Goal: Transaction & Acquisition: Purchase product/service

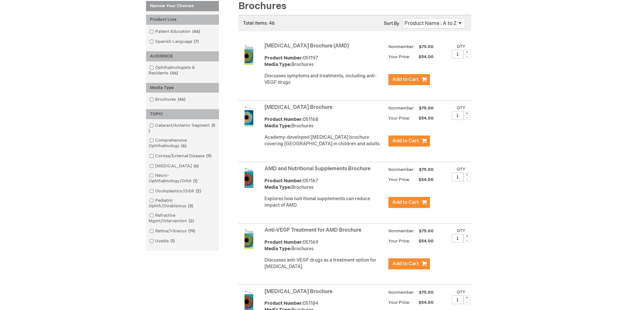
scroll to position [98, 0]
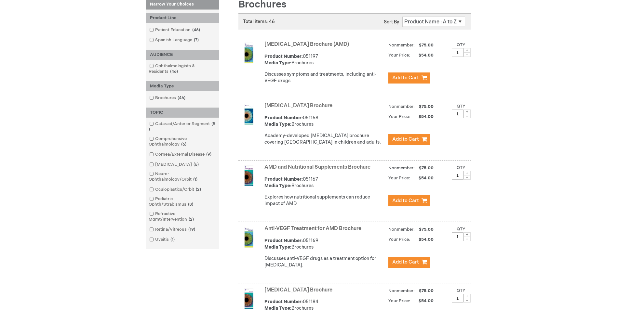
click at [468, 51] on span at bounding box center [467, 50] width 7 height 5
click at [464, 52] on div "Qty 3" at bounding box center [458, 49] width 12 height 15
click at [466, 49] on span at bounding box center [467, 50] width 7 height 5
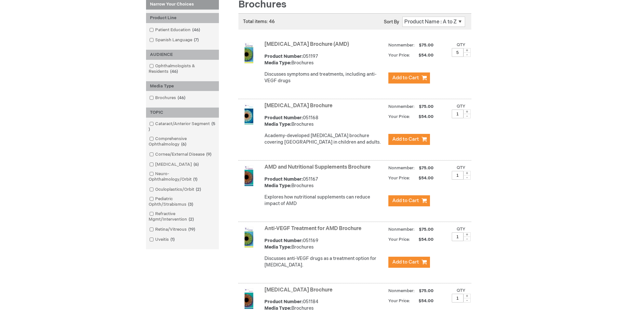
click at [466, 49] on span at bounding box center [467, 50] width 7 height 5
click at [467, 50] on span at bounding box center [467, 50] width 7 height 5
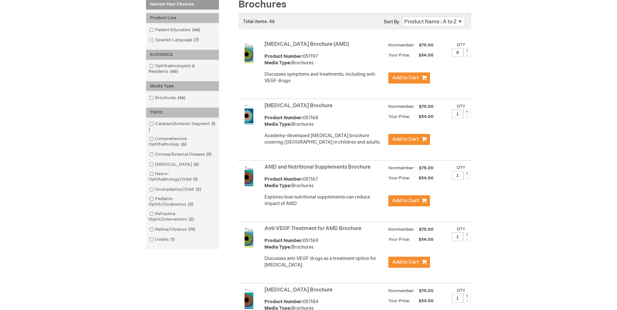
type input "10"
click at [405, 76] on span "Add to Cart" at bounding box center [405, 78] width 27 height 6
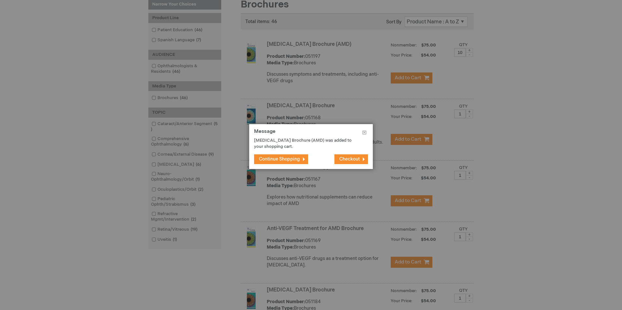
click at [278, 162] on span "Continue Shopping" at bounding box center [279, 160] width 41 height 6
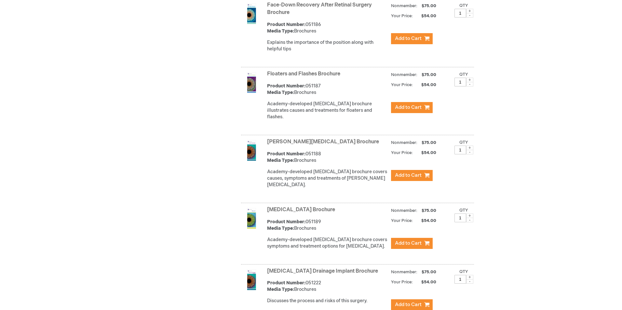
scroll to position [1014, 0]
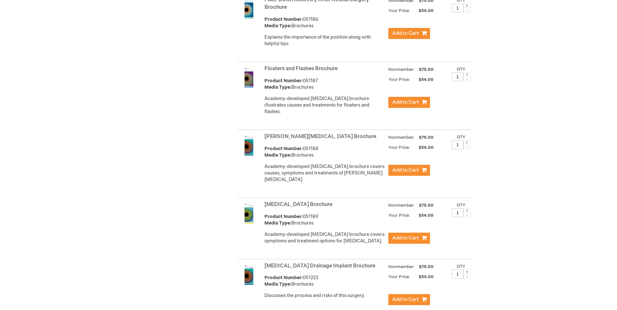
click at [468, 76] on span at bounding box center [467, 75] width 7 height 5
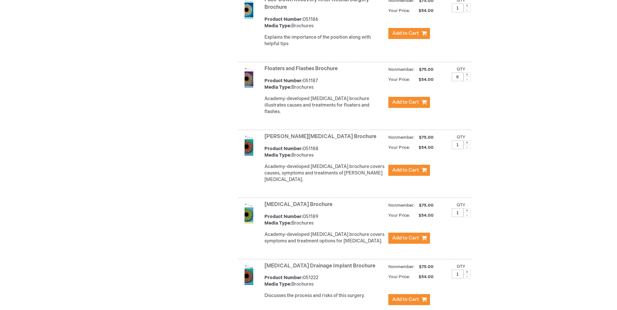
click at [467, 76] on span at bounding box center [467, 75] width 7 height 5
type input "8"
click at [414, 103] on span "Add to Cart" at bounding box center [405, 102] width 27 height 6
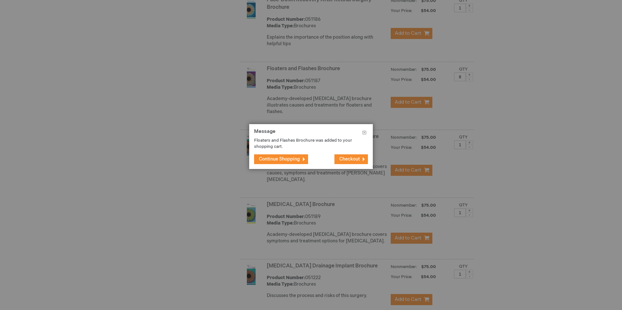
click at [350, 158] on span "Checkout" at bounding box center [349, 160] width 20 height 6
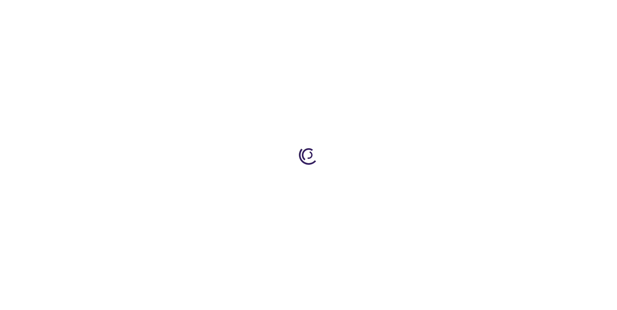
select select "US"
select select "39"
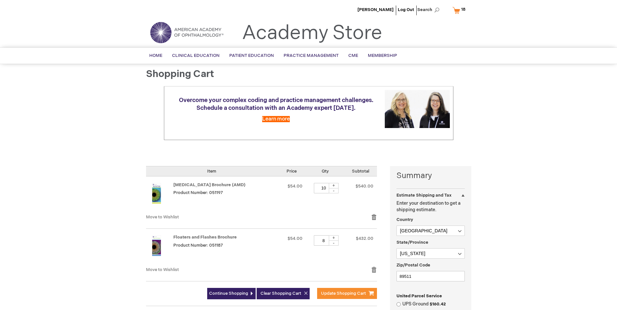
click at [501, 148] on div "Ziqiang Wu Log Out Search My Cart 18 18 items CLOSE RECENTLY ADDED ITEM(S) Clos…" at bounding box center [308, 280] width 617 height 561
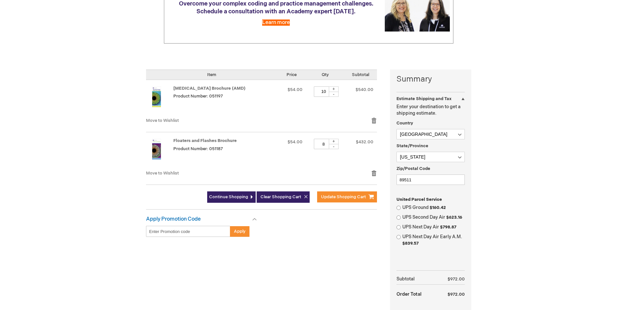
scroll to position [98, 0]
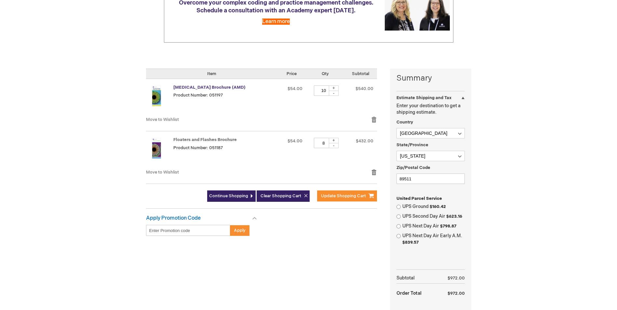
click at [202, 86] on link "[MEDICAL_DATA] Brochure (AMD)" at bounding box center [209, 87] width 72 height 5
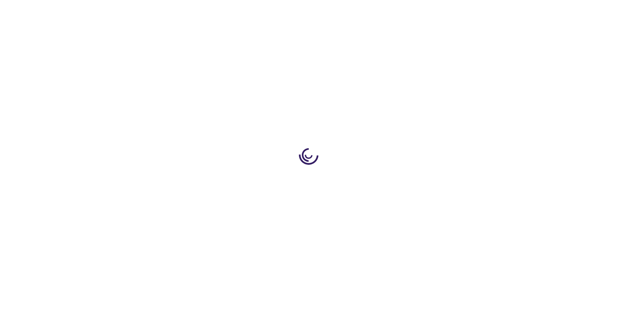
select select "US"
select select "39"
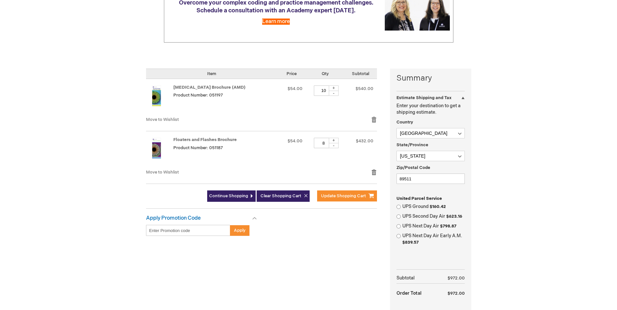
click at [339, 94] on div "-" at bounding box center [334, 93] width 10 height 5
click at [339, 93] on div "-" at bounding box center [334, 93] width 10 height 5
click at [339, 92] on div "-" at bounding box center [334, 93] width 10 height 5
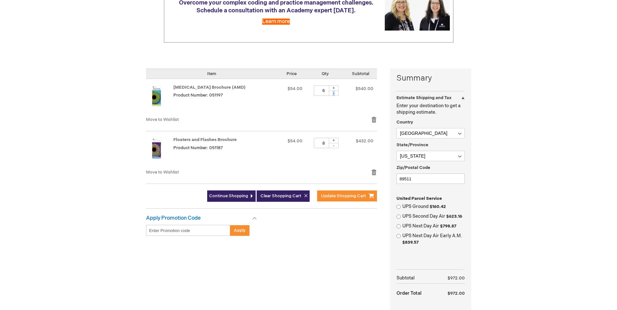
type input "5"
click at [339, 146] on div "-" at bounding box center [334, 145] width 10 height 5
click at [339, 145] on div "-" at bounding box center [334, 145] width 10 height 5
type input "5"
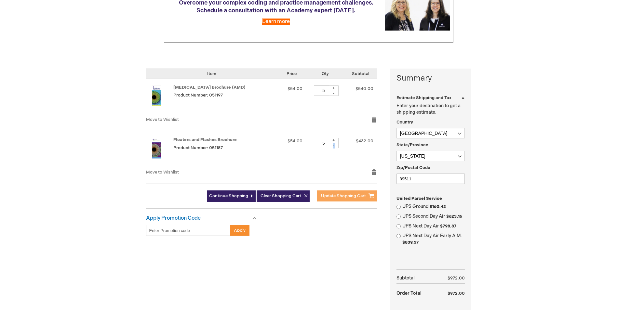
click at [331, 197] on span "Update Shopping Cart" at bounding box center [343, 196] width 45 height 5
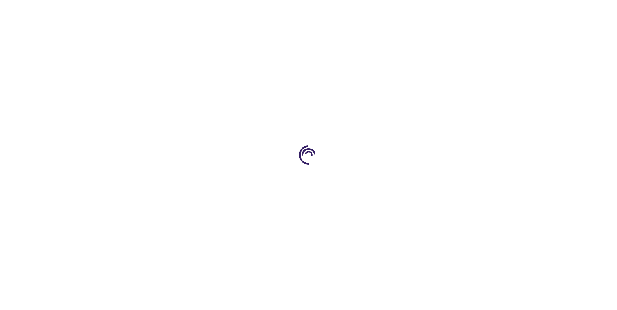
select select "US"
select select "39"
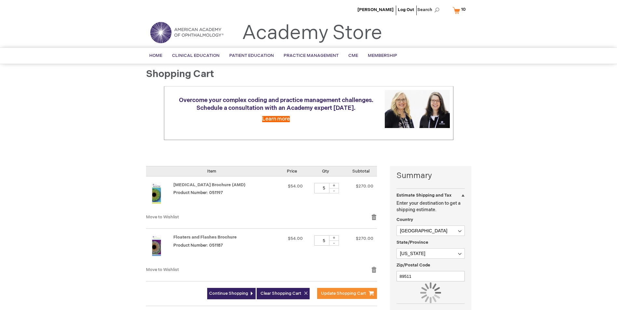
click at [512, 174] on div "Ziqiang Wu Log Out Search My Cart 10 10 items CLOSE RECENTLY ADDED ITEM(S) Clos…" at bounding box center [308, 249] width 617 height 498
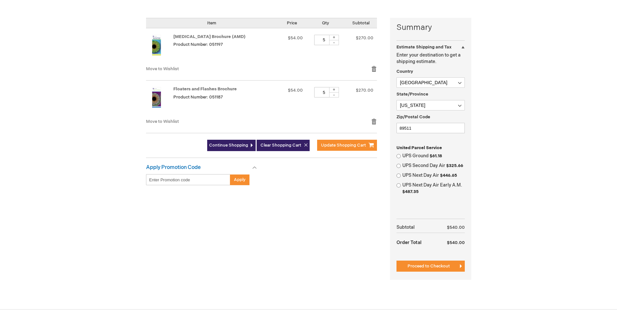
scroll to position [163, 0]
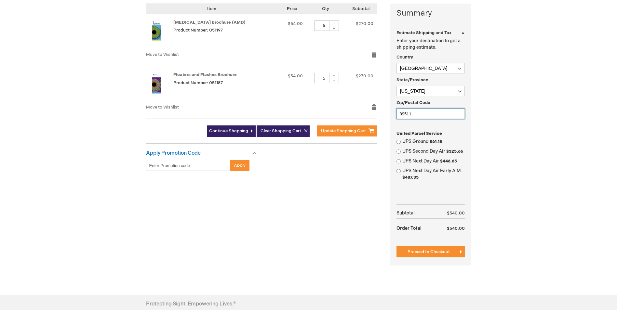
click at [420, 115] on input "89511" at bounding box center [431, 114] width 68 height 10
type input "89703"
click at [499, 138] on div "Ziqiang Wu Log Out Search My Cart 10 10 items CLOSE RECENTLY ADDED ITEM(S) Clos…" at bounding box center [308, 117] width 617 height 561
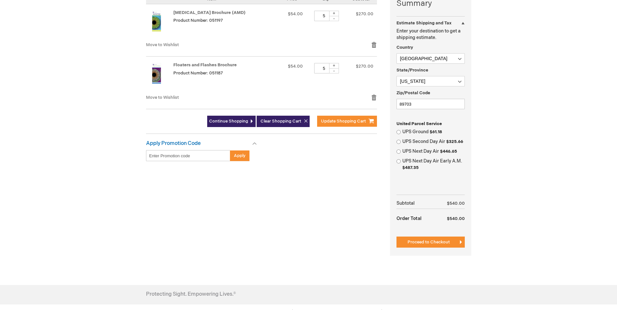
scroll to position [195, 0]
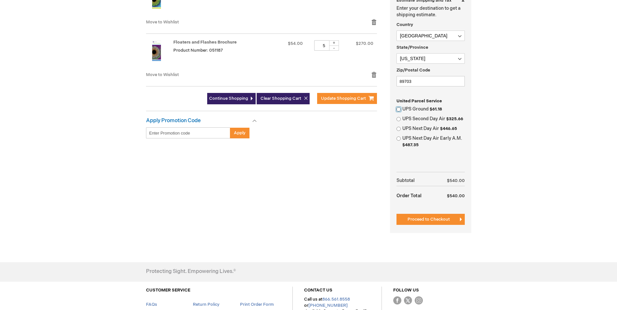
click at [399, 109] on input "UPS Ground $61.18" at bounding box center [399, 109] width 4 height 4
radio input "true"
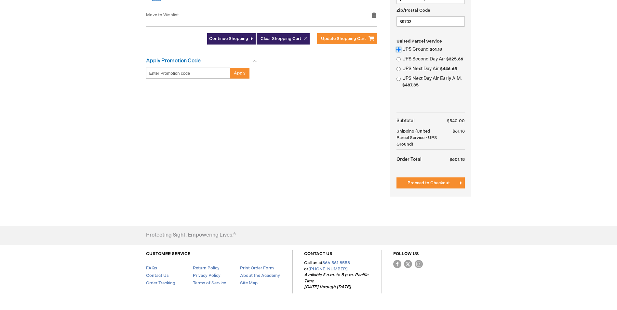
scroll to position [274, 0]
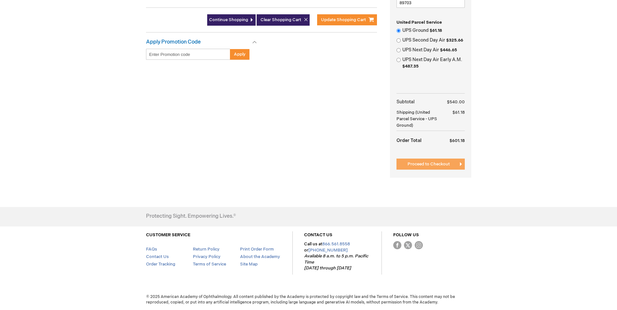
click at [440, 162] on span "Proceed to Checkout" at bounding box center [429, 164] width 42 height 5
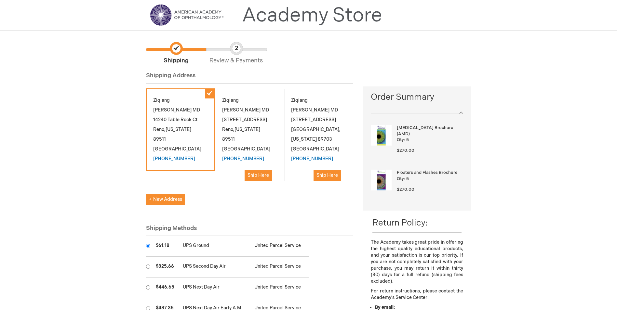
scroll to position [33, 0]
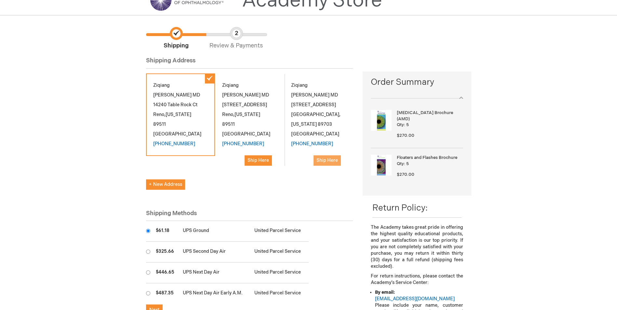
click at [326, 158] on span "Ship Here" at bounding box center [327, 161] width 21 height 6
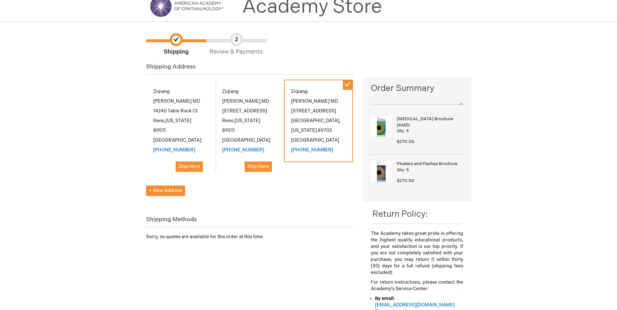
scroll to position [11, 0]
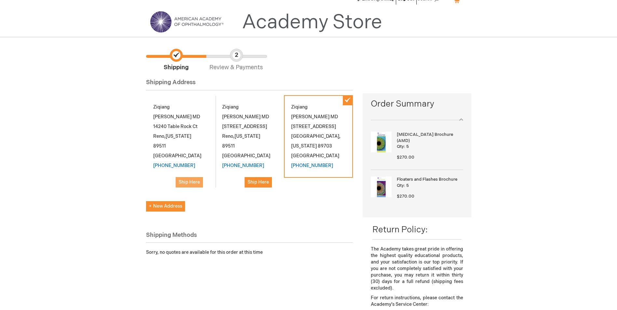
click at [195, 180] on span "Ship Here" at bounding box center [189, 183] width 21 height 6
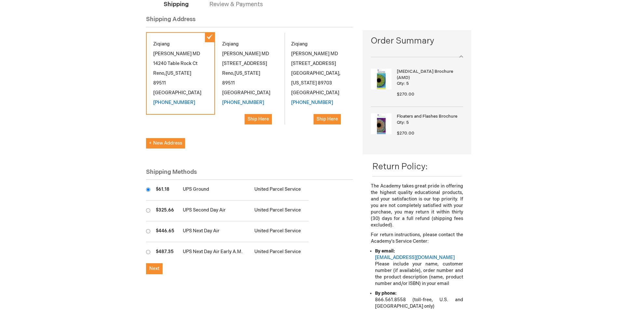
scroll to position [76, 0]
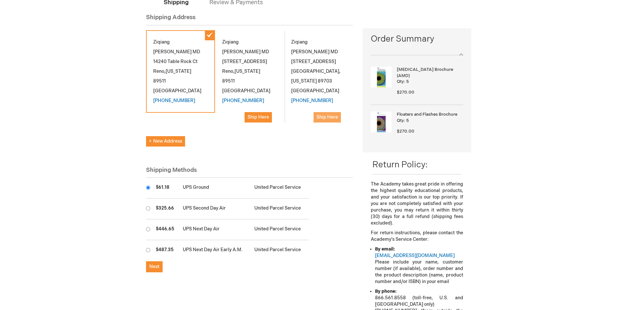
click at [332, 115] on span "Ship Here" at bounding box center [327, 118] width 21 height 6
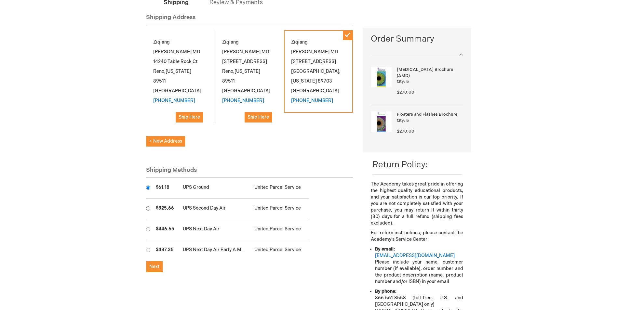
scroll to position [108, 0]
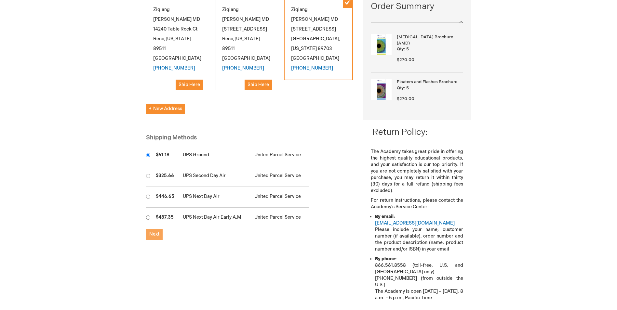
click at [156, 232] on span "Next" at bounding box center [154, 235] width 10 height 6
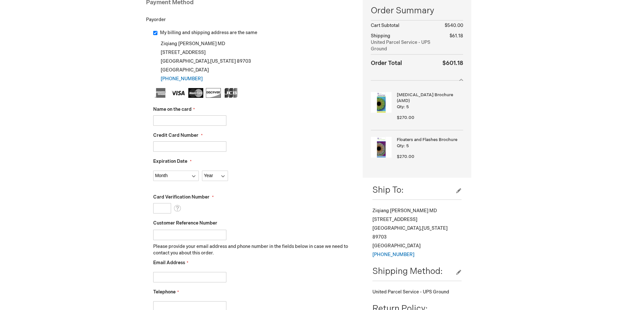
scroll to position [65, 0]
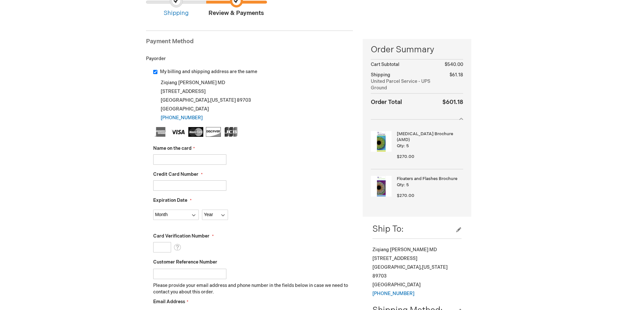
click at [178, 163] on input "Name on the card" at bounding box center [189, 160] width 73 height 10
click at [184, 160] on input "Mehdi" at bounding box center [189, 160] width 73 height 10
type input "Mehdi Vazeen"
click at [168, 186] on input "Credit Card Number" at bounding box center [189, 186] width 73 height 10
type input "5189410166944739"
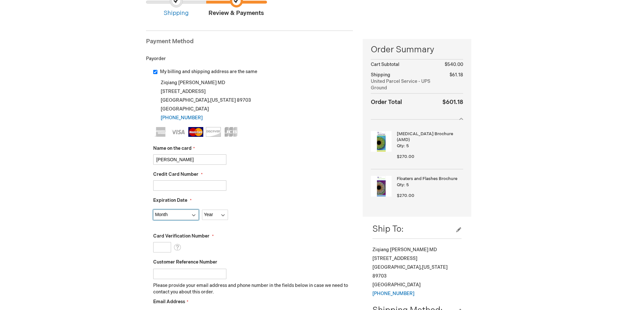
click at [164, 214] on select "Month 01 - January 02 - February 03 - March 04 - April 05 - May 06 - June 07 - …" at bounding box center [176, 215] width 46 height 10
select select "12"
click at [153, 210] on select "Month 01 - January 02 - February 03 - March 04 - April 05 - May 06 - June 07 - …" at bounding box center [176, 215] width 46 height 10
click at [212, 218] on select "Year 2025 2026 2027 2028 2029 2030 2031 2032 2033 2034 2035" at bounding box center [215, 215] width 26 height 10
select select "2028"
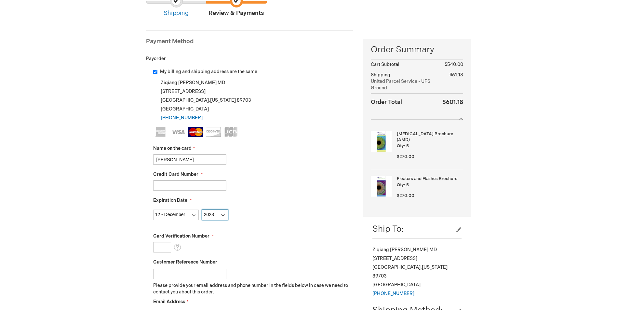
click at [202, 210] on select "Year 2025 2026 2027 2028 2029 2030 2031 2032 2033 2034 2035" at bounding box center [215, 215] width 26 height 10
click at [166, 248] on input "Card Verification Number" at bounding box center [162, 247] width 18 height 10
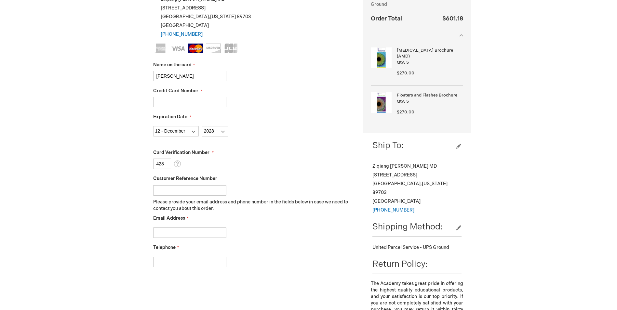
scroll to position [195, 0]
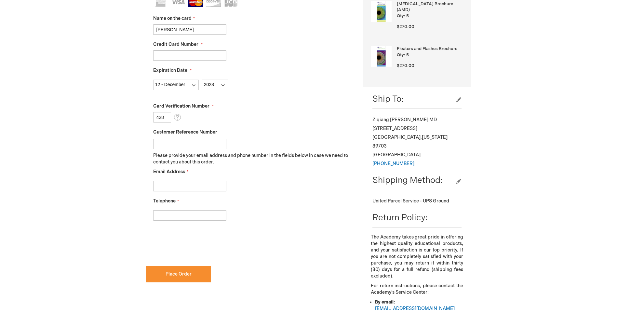
type input "428"
drag, startPoint x: 193, startPoint y: 188, endPoint x: 197, endPoint y: 188, distance: 4.2
click at [193, 188] on input "Email Address" at bounding box center [189, 186] width 73 height 10
type input "ziqiangw@hotmail.com"
type input "7758829123"
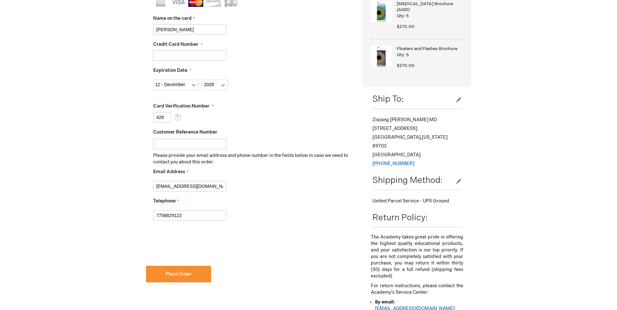
checkbox input "true"
click at [179, 274] on span "Place Order" at bounding box center [179, 275] width 26 height 6
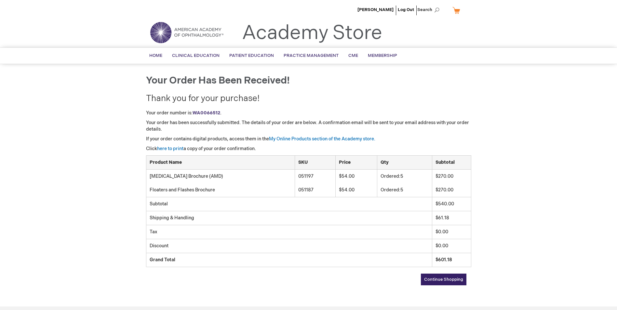
click at [519, 161] on div "[PERSON_NAME] Log Out Search My Cart CLOSE RECENTLY ADDED ITEM(S) Close There a…" at bounding box center [308, 205] width 617 height 410
click at [406, 8] on link "Log Out" at bounding box center [406, 9] width 16 height 5
